Goal: Task Accomplishment & Management: Complete application form

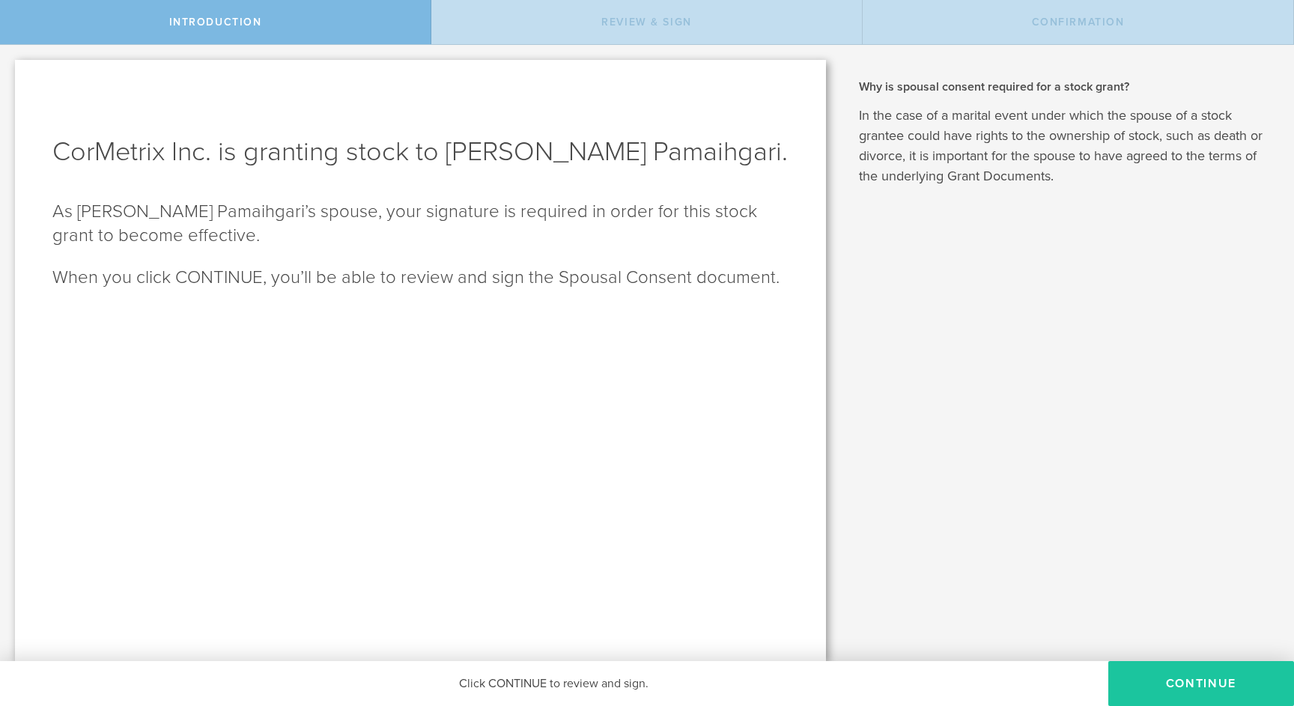
click at [1187, 684] on button "CONTINUE" at bounding box center [1201, 683] width 186 height 45
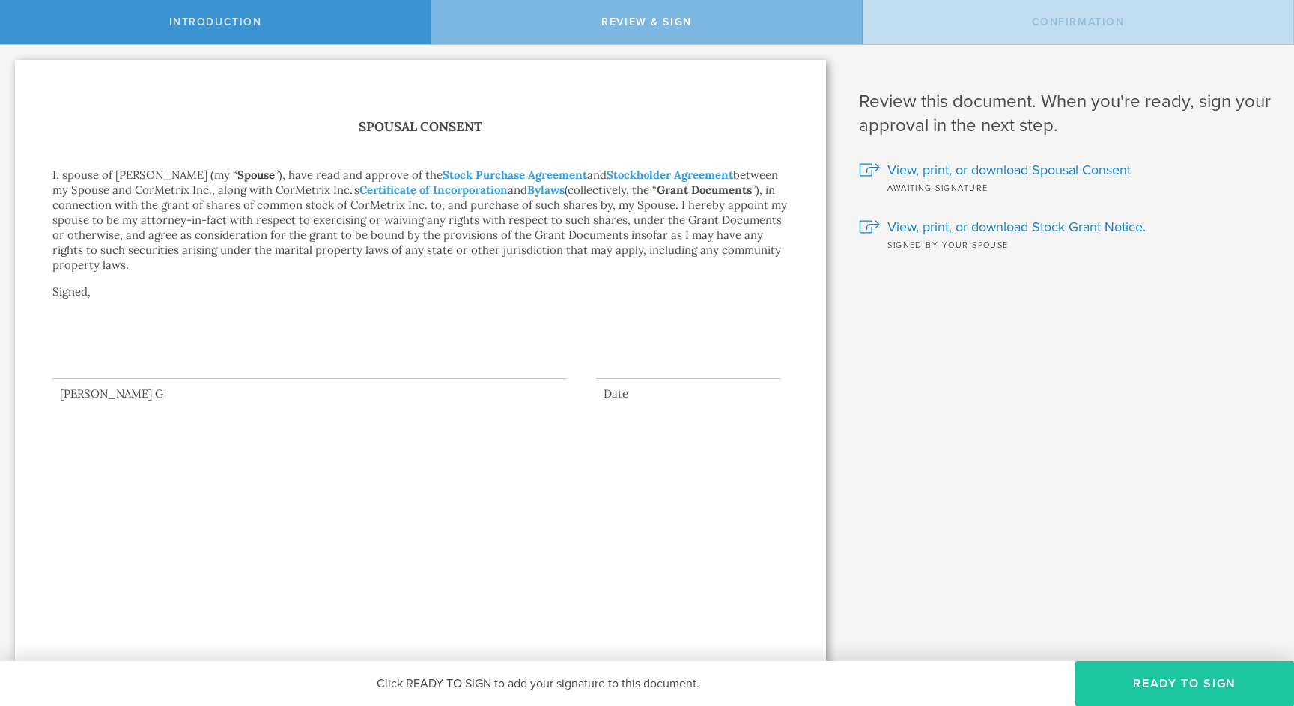
click at [1185, 682] on button "Ready to Sign" at bounding box center [1184, 683] width 219 height 45
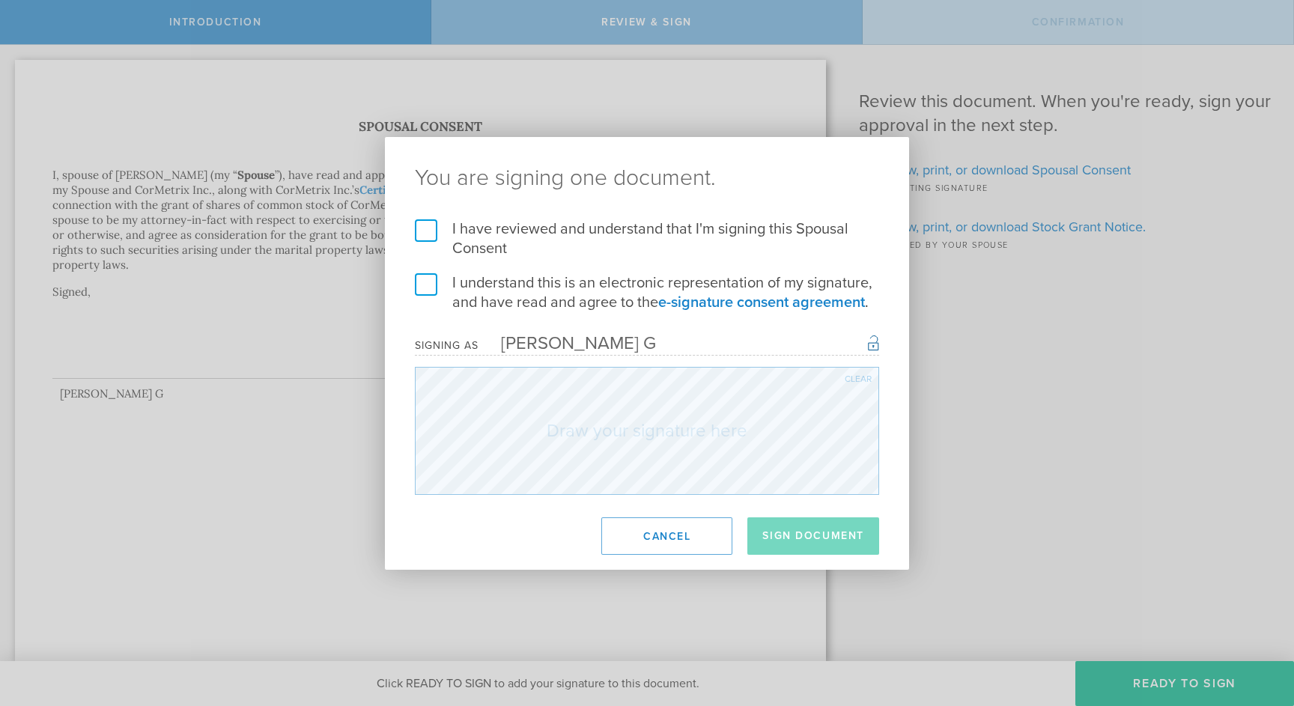
click at [431, 233] on label "I have reviewed and understand that I'm signing this Spousal Consent" at bounding box center [647, 238] width 464 height 39
click at [0, 0] on input "I have reviewed and understand that I'm signing this Spousal Consent" at bounding box center [0, 0] width 0 height 0
click at [429, 287] on label "I understand this is an electronic representation of my signature, and have rea…" at bounding box center [647, 292] width 464 height 39
click at [0, 0] on input "I understand this is an electronic representation of my signature, and have rea…" at bounding box center [0, 0] width 0 height 0
click at [817, 535] on button "Sign Document" at bounding box center [813, 535] width 132 height 37
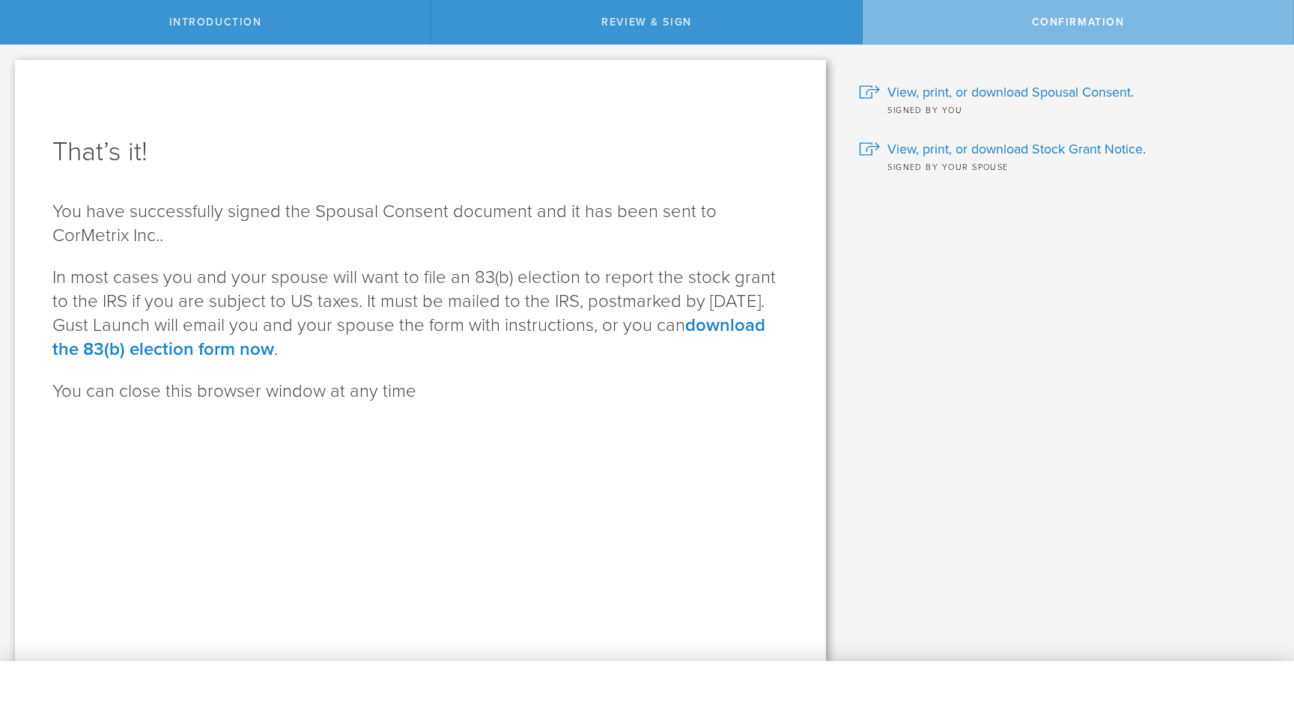
click at [929, 412] on div "Why is spousal consent required for a stock grant? In the case of a marital eve…" at bounding box center [1067, 353] width 453 height 616
click at [976, 89] on span "View, print, or download Spousal Consent." at bounding box center [1010, 91] width 246 height 19
